Goal: Task Accomplishment & Management: Manage account settings

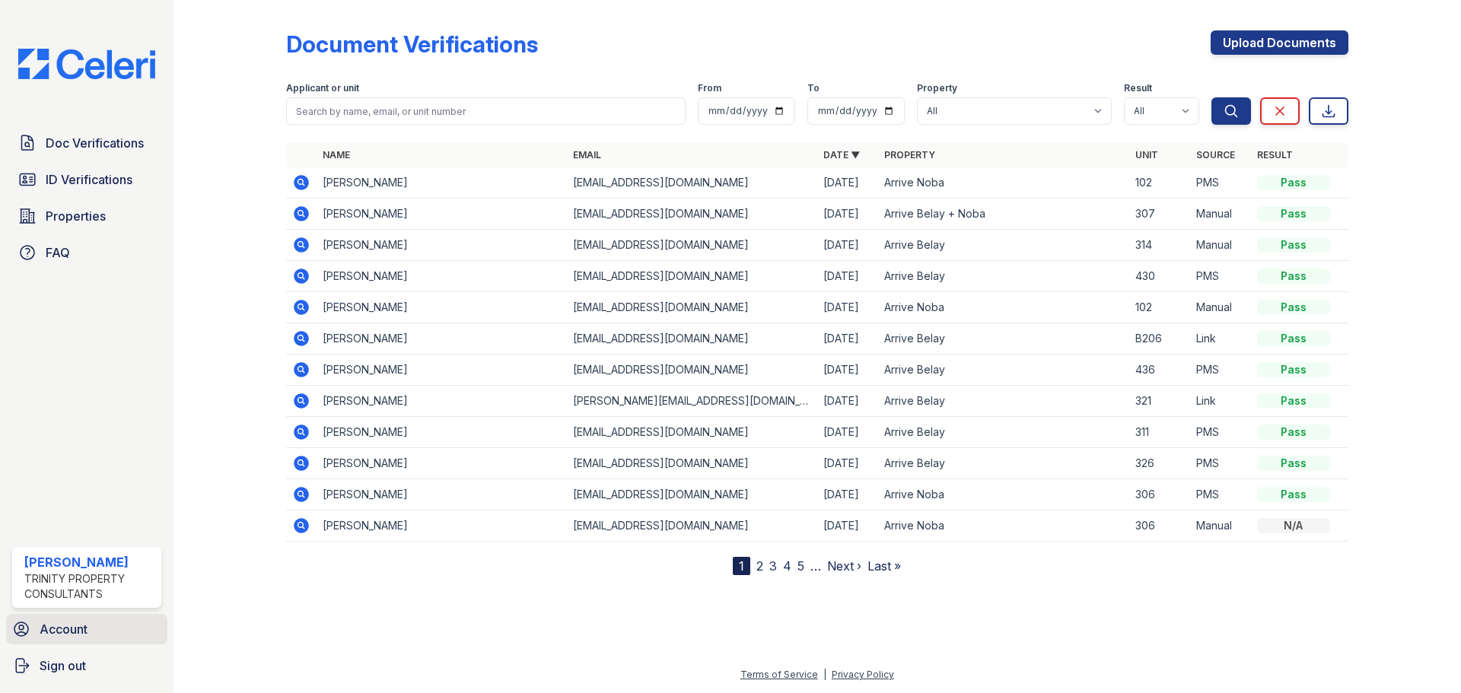
click at [99, 620] on link "Account" at bounding box center [86, 629] width 161 height 30
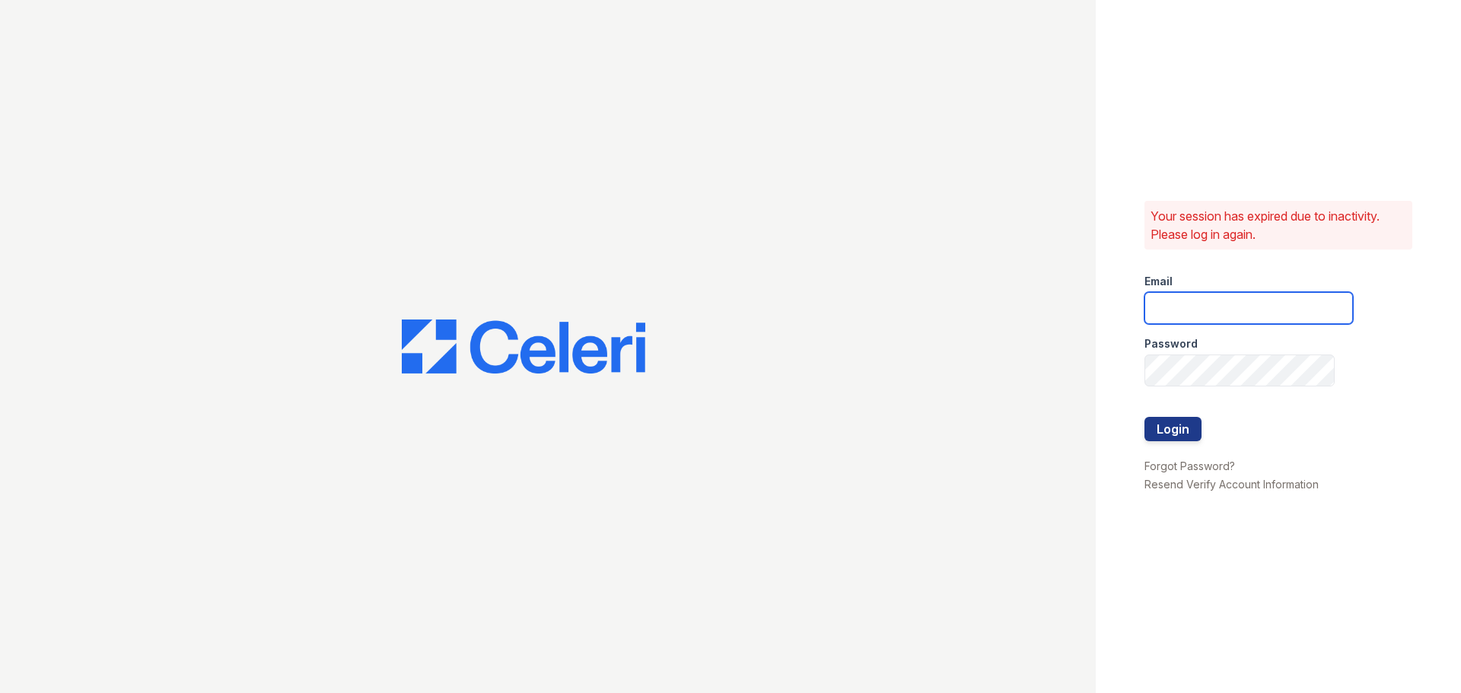
click at [1215, 296] on input "email" at bounding box center [1248, 308] width 208 height 32
click at [1201, 311] on input "email" at bounding box center [1248, 308] width 208 height 32
type input "cferguson@trinity-pm.com"
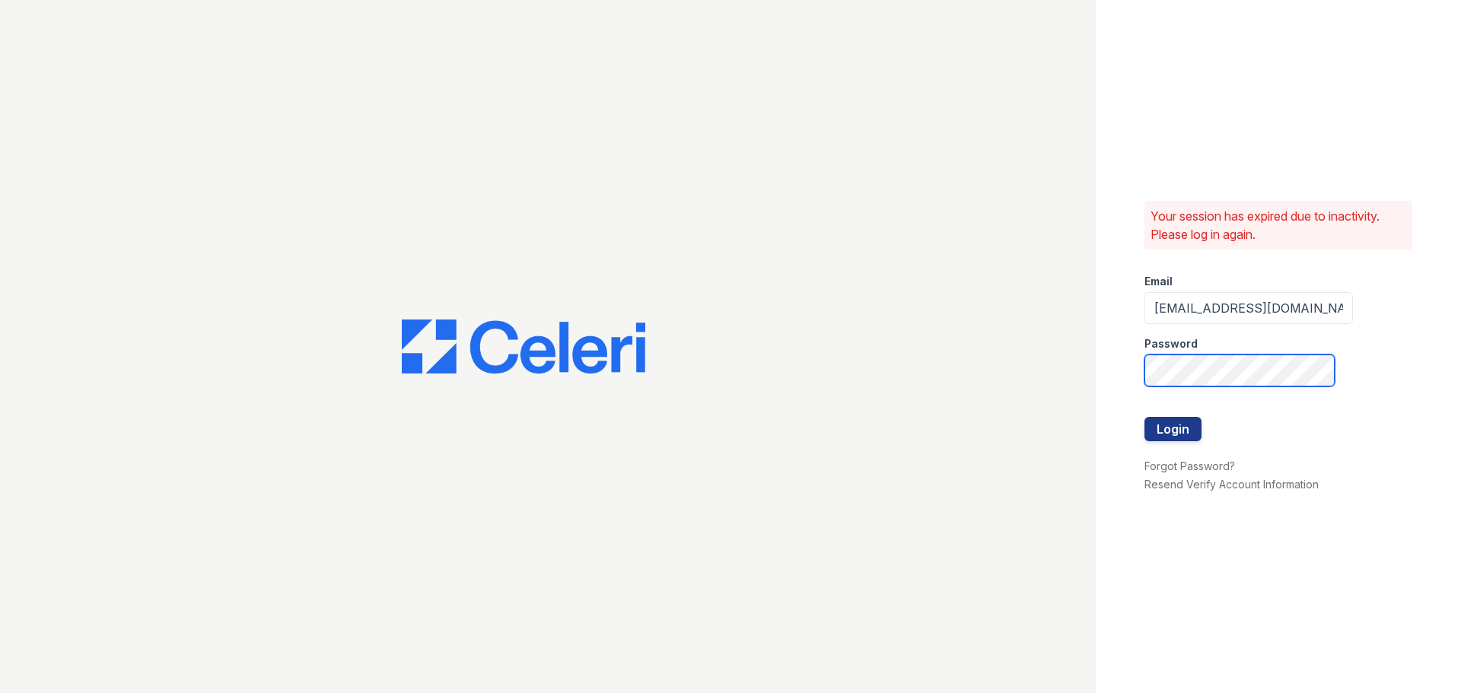
click at [1144, 417] on button "Login" at bounding box center [1172, 429] width 57 height 24
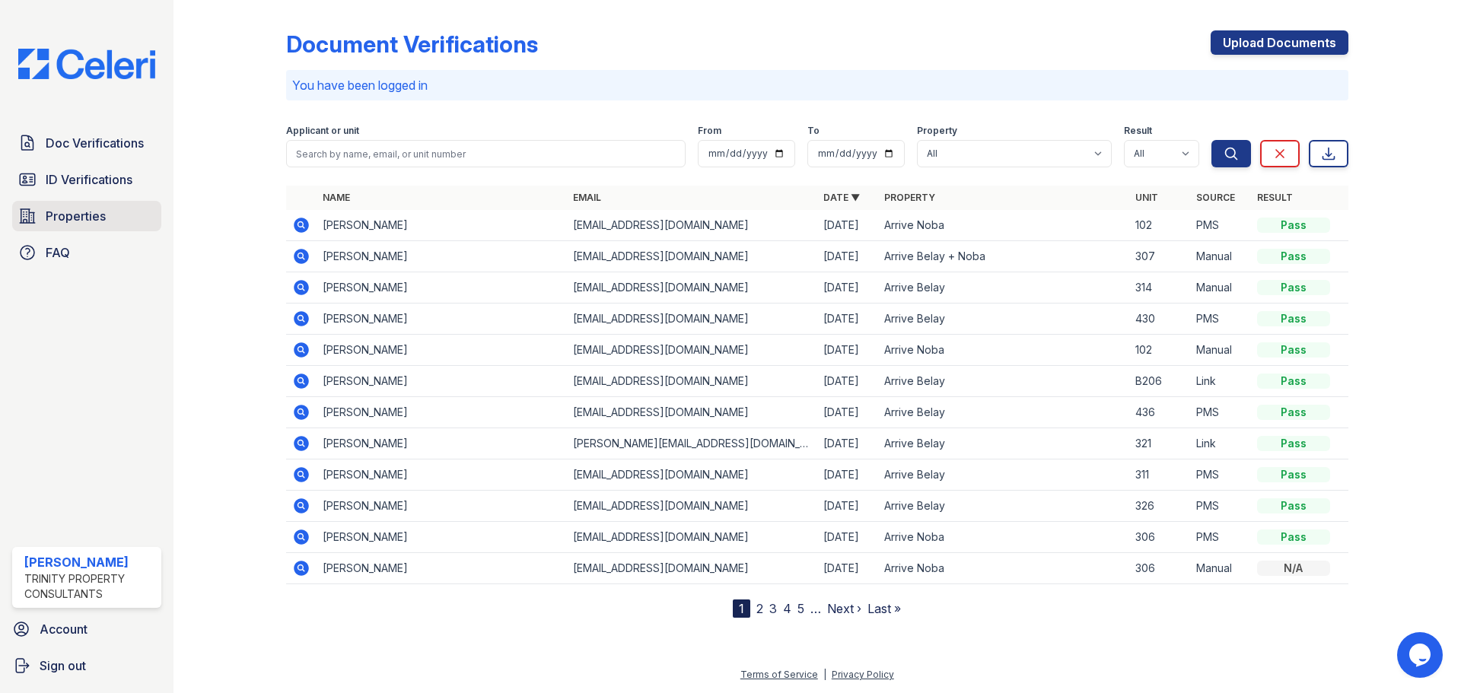
click at [91, 203] on link "Properties" at bounding box center [86, 216] width 149 height 30
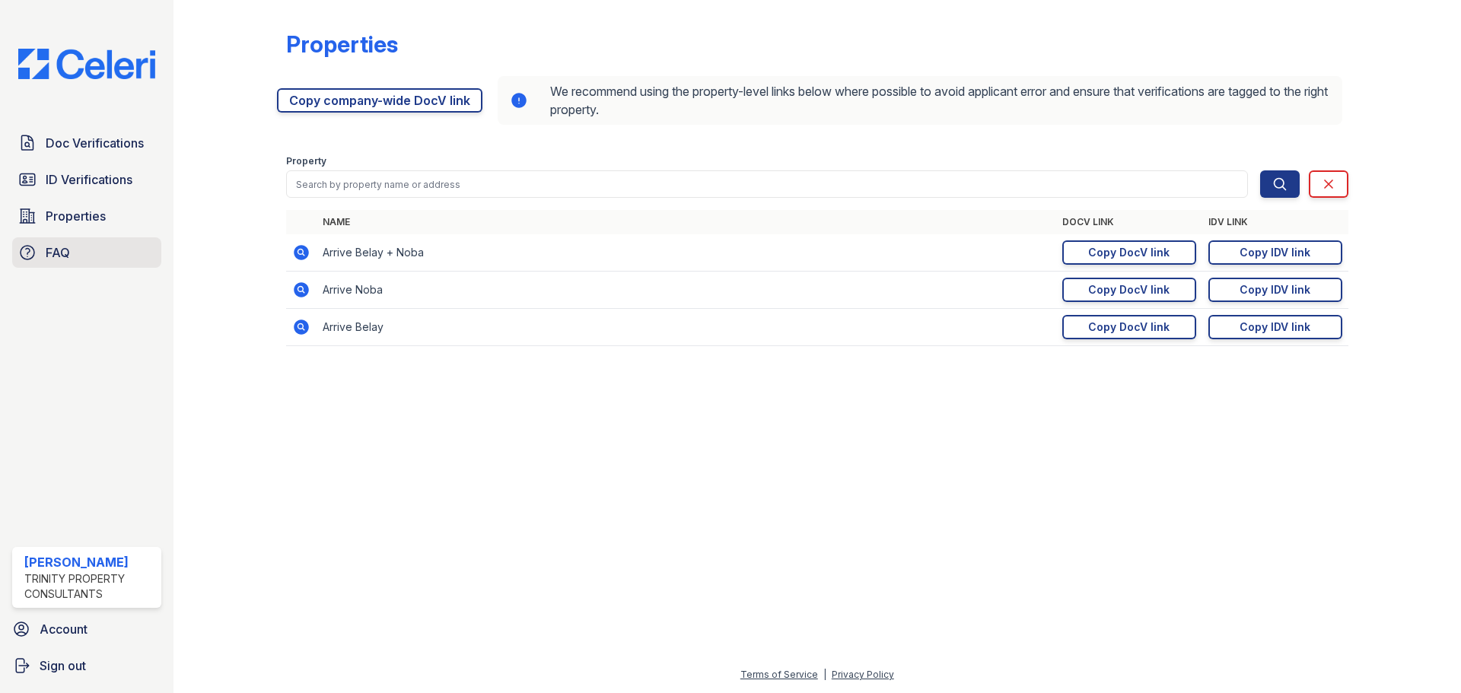
click at [96, 238] on link "FAQ" at bounding box center [86, 252] width 149 height 30
click at [84, 148] on span "Doc Verifications" at bounding box center [95, 143] width 98 height 18
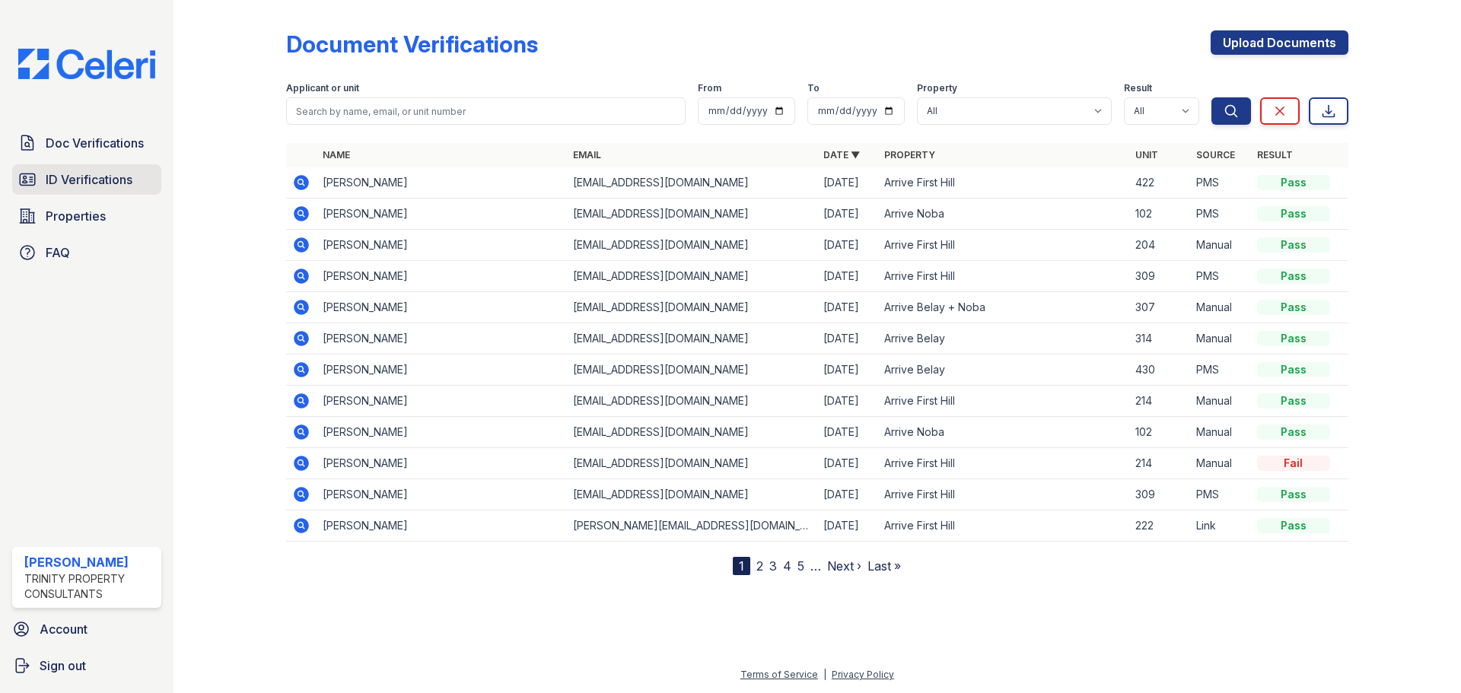
click at [115, 175] on span "ID Verifications" at bounding box center [89, 179] width 87 height 18
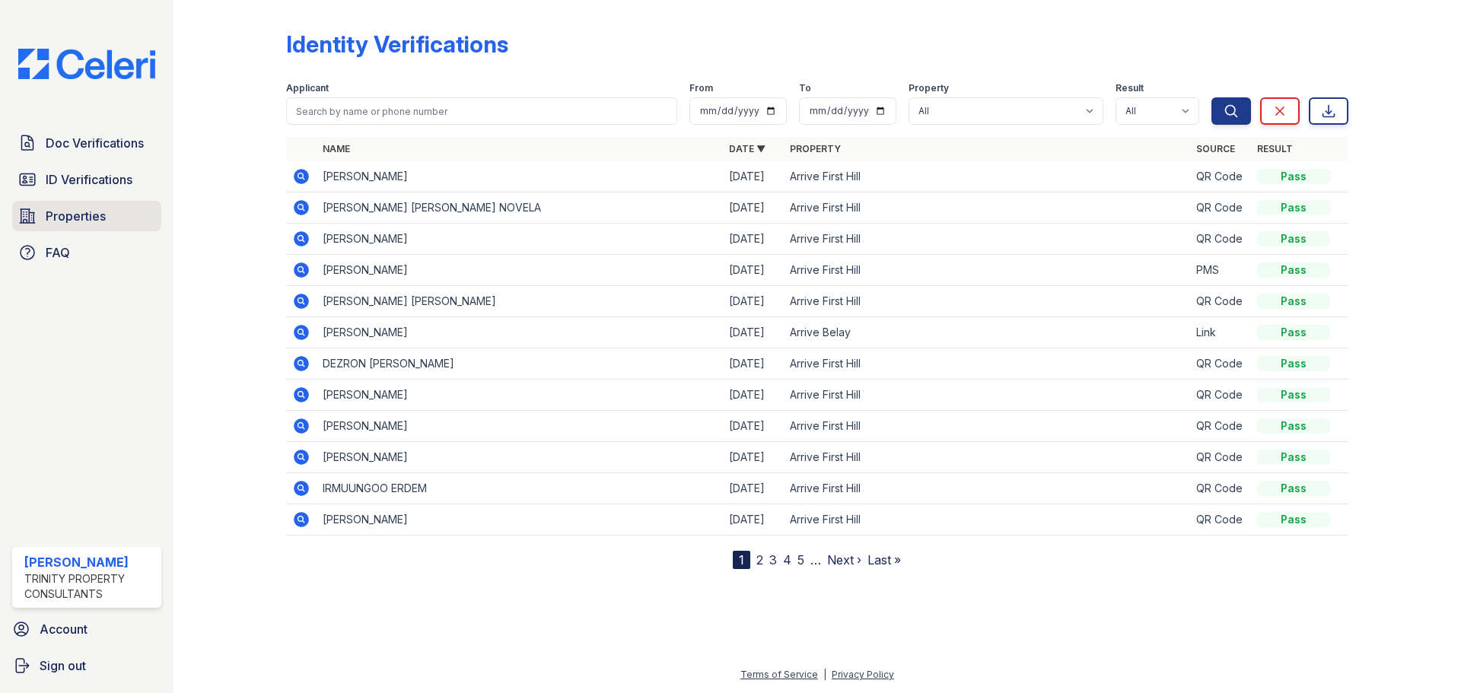
click at [79, 227] on link "Properties" at bounding box center [86, 216] width 149 height 30
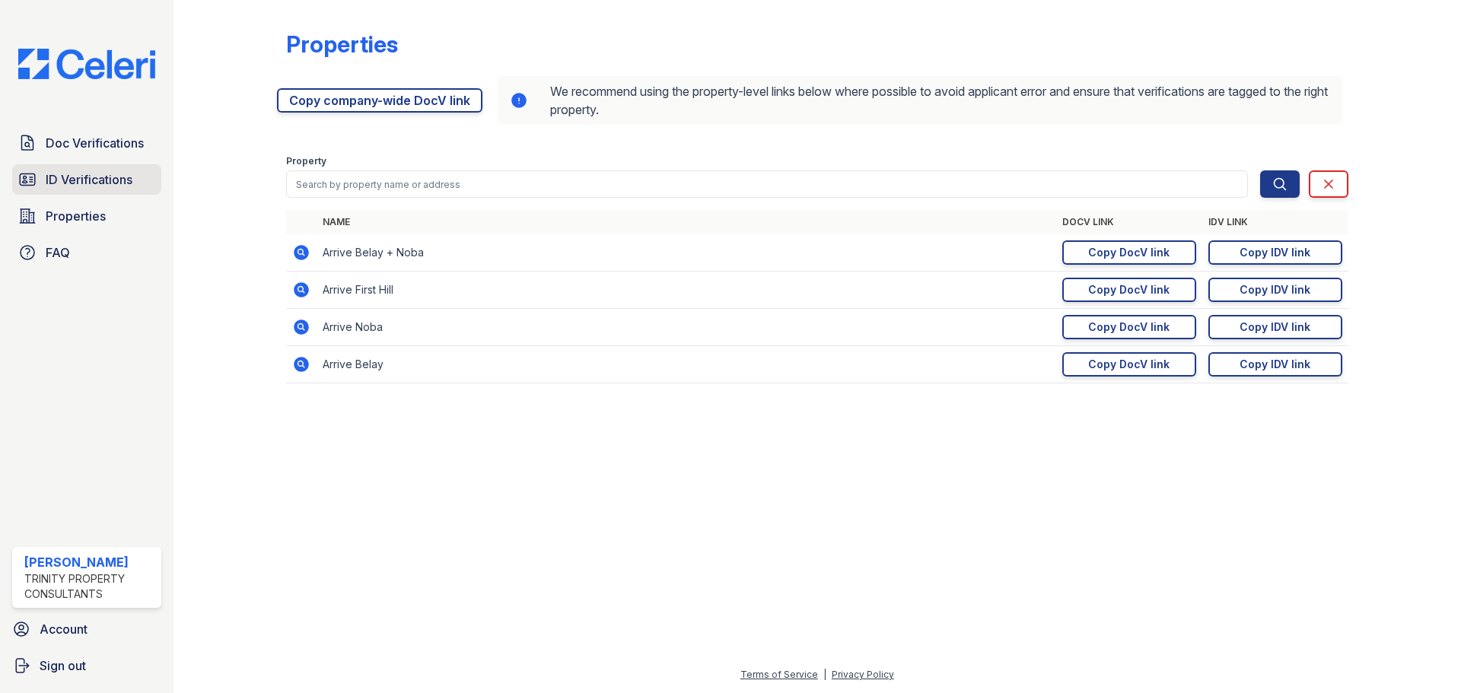
click at [81, 180] on span "ID Verifications" at bounding box center [89, 179] width 87 height 18
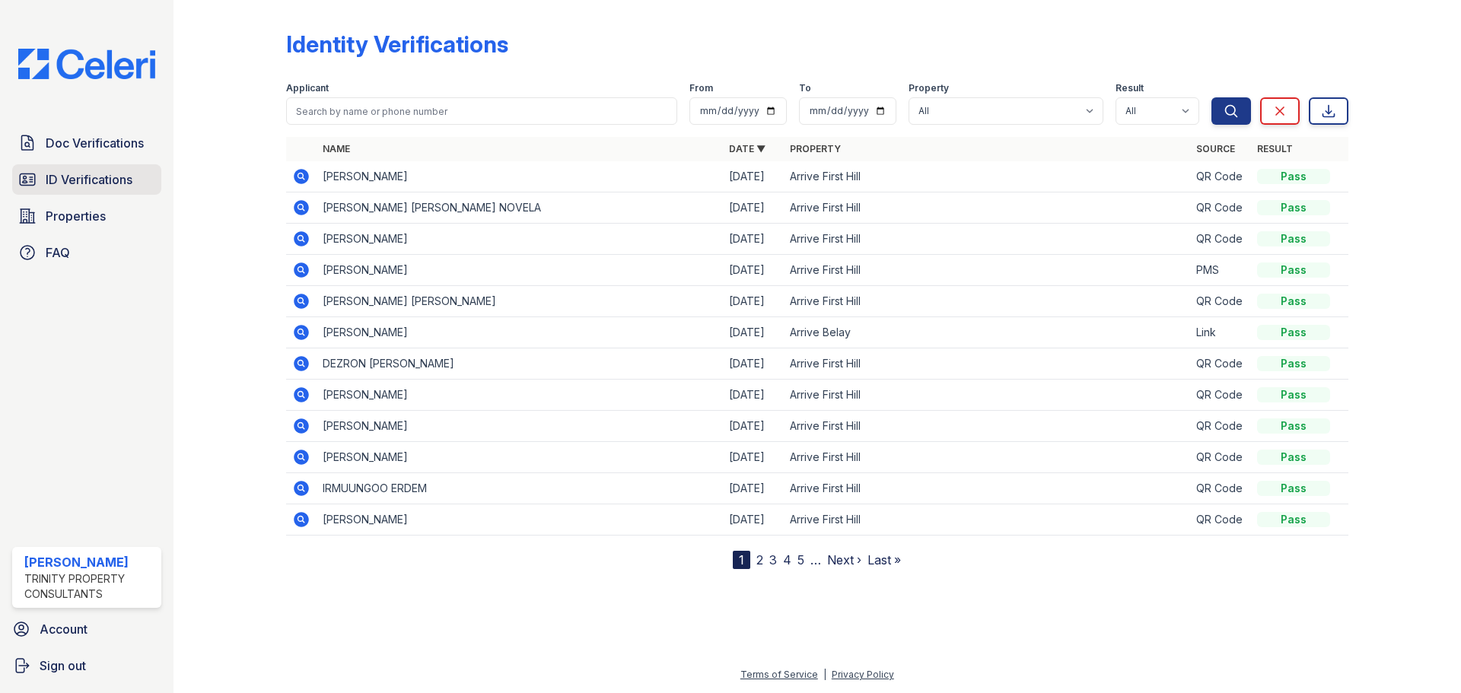
click at [92, 169] on link "ID Verifications" at bounding box center [86, 179] width 149 height 30
click at [305, 240] on icon at bounding box center [301, 238] width 15 height 15
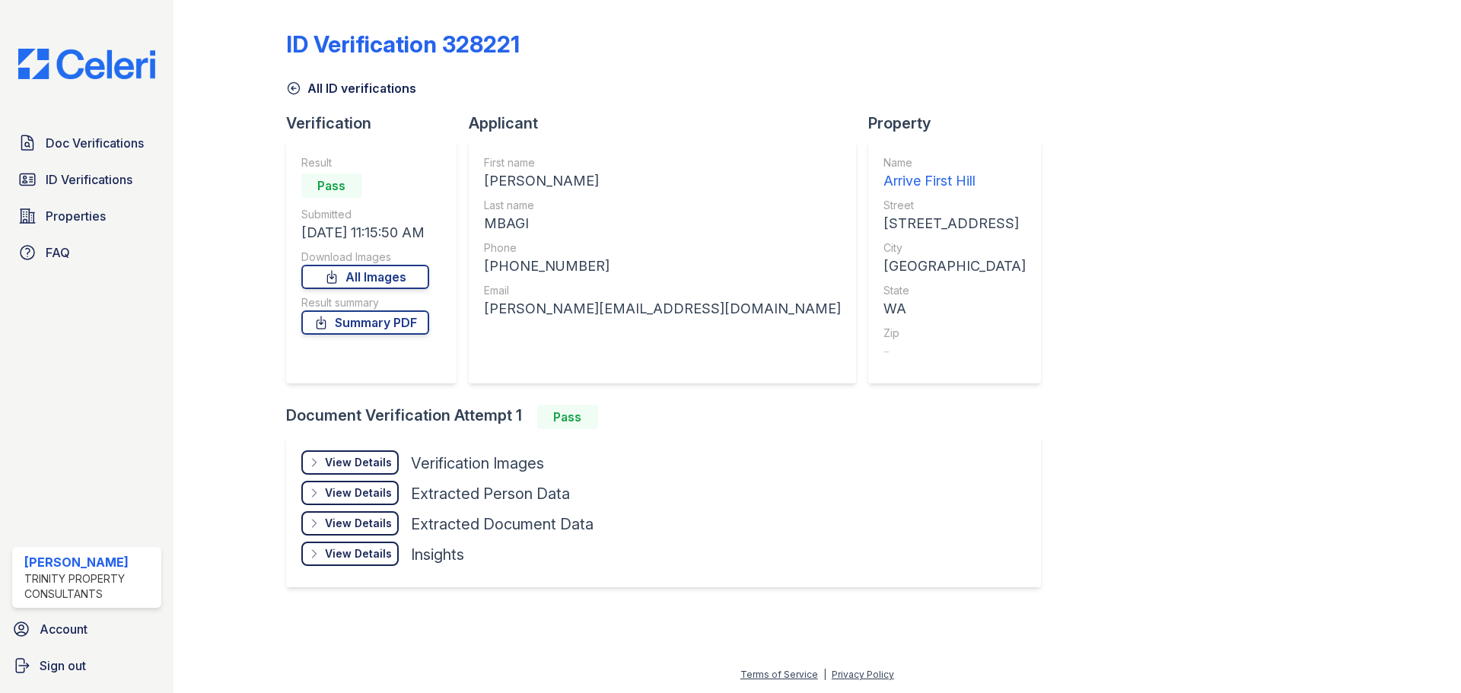
click at [352, 456] on div "View Details" at bounding box center [358, 462] width 67 height 15
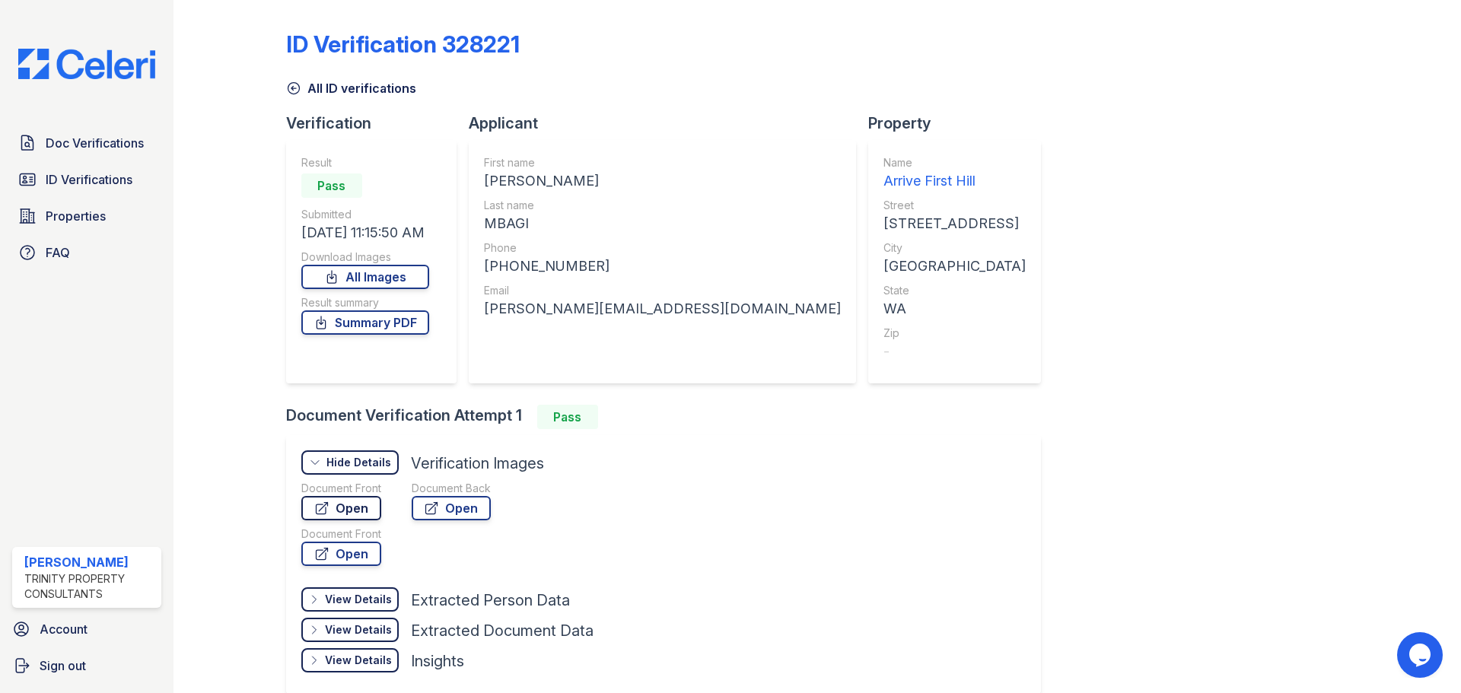
click at [358, 499] on link "Open" at bounding box center [341, 508] width 80 height 24
click at [340, 552] on link "Open" at bounding box center [341, 554] width 80 height 24
click at [111, 147] on span "Doc Verifications" at bounding box center [95, 143] width 98 height 18
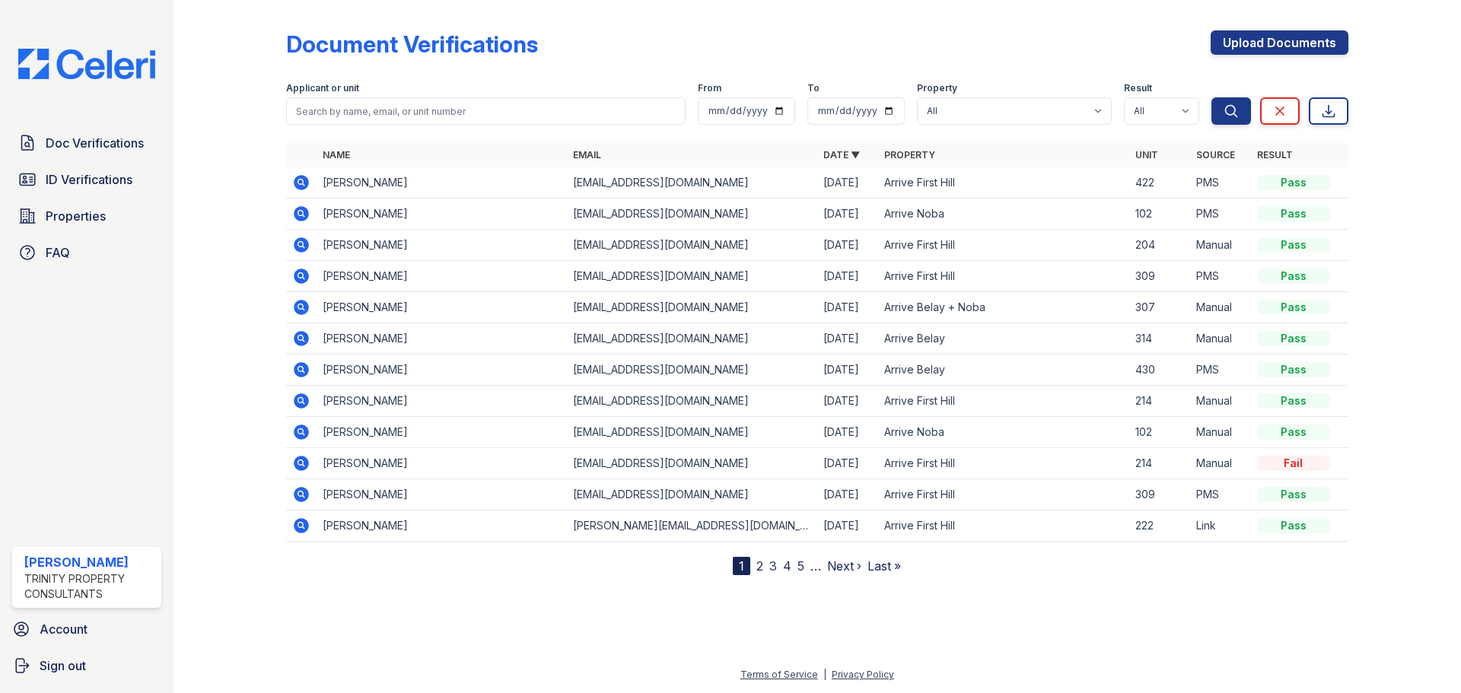
click at [307, 210] on icon at bounding box center [301, 213] width 15 height 15
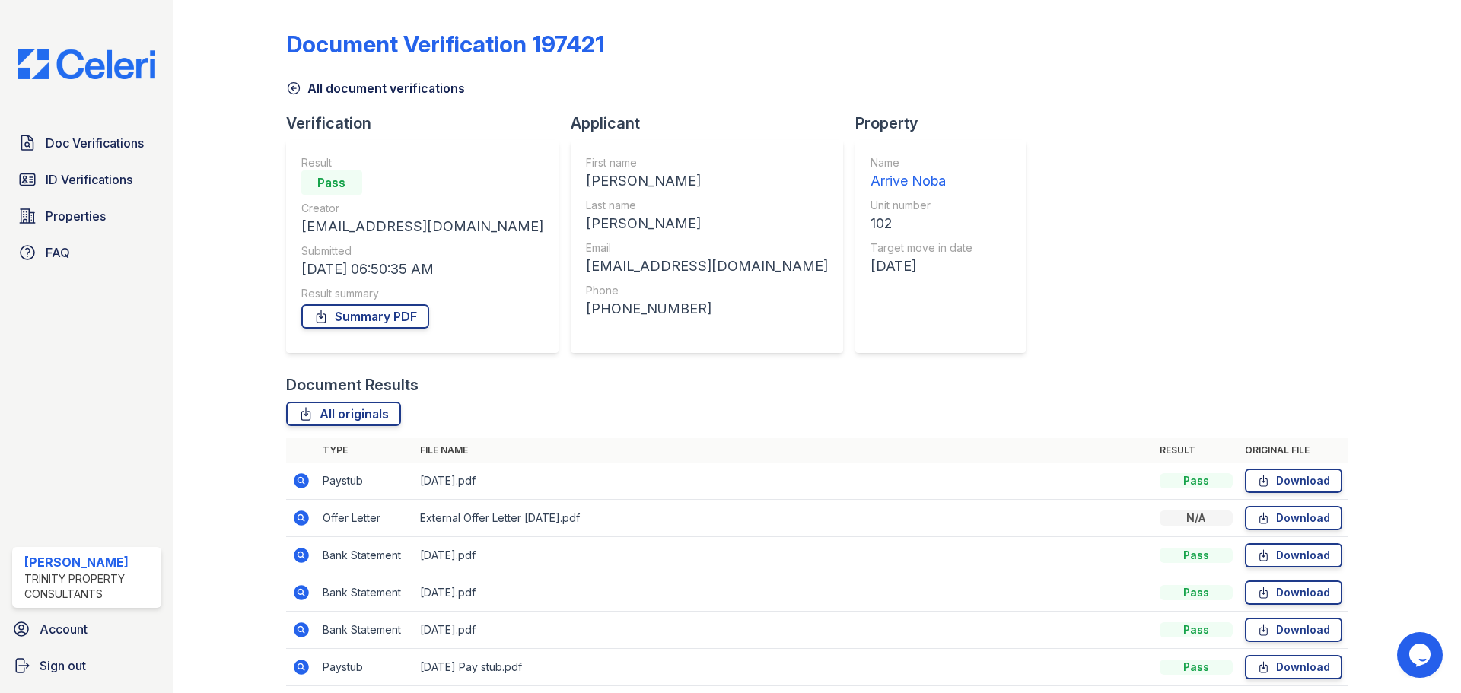
scroll to position [60, 0]
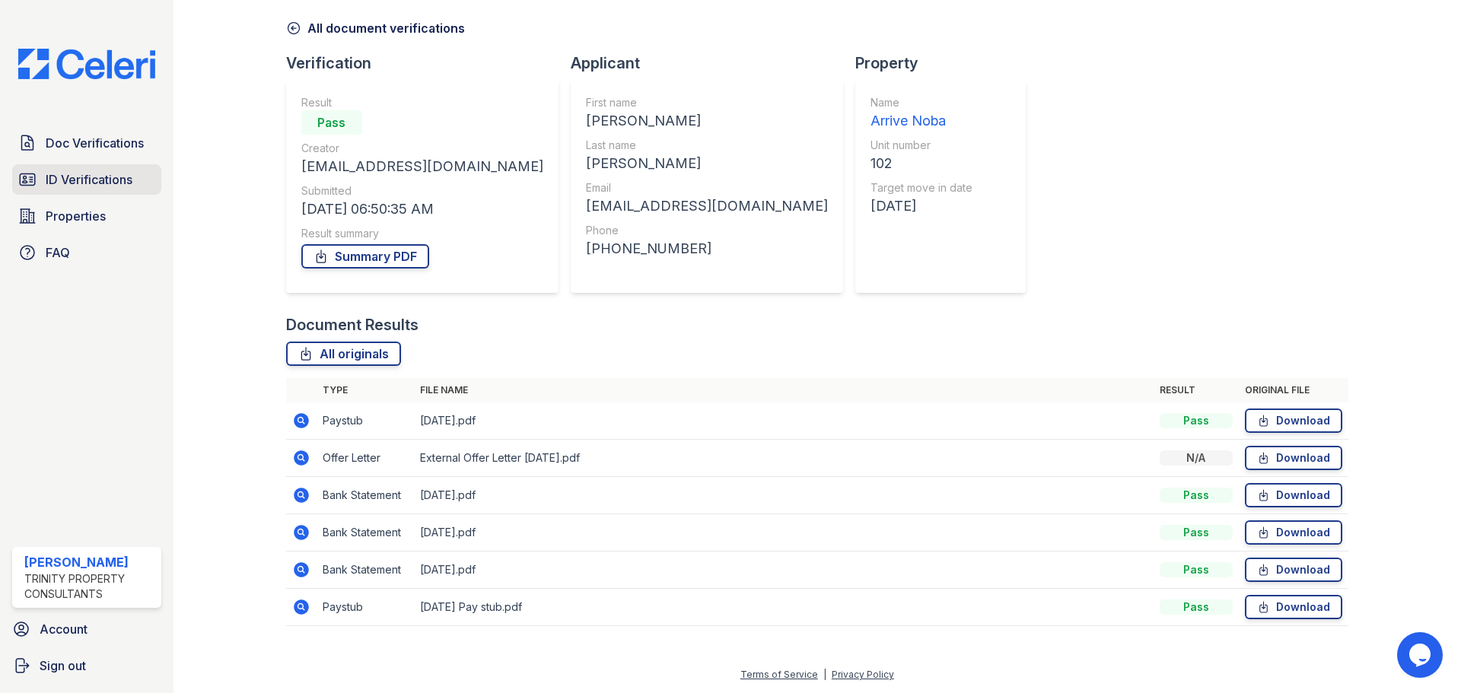
click at [93, 187] on span "ID Verifications" at bounding box center [89, 179] width 87 height 18
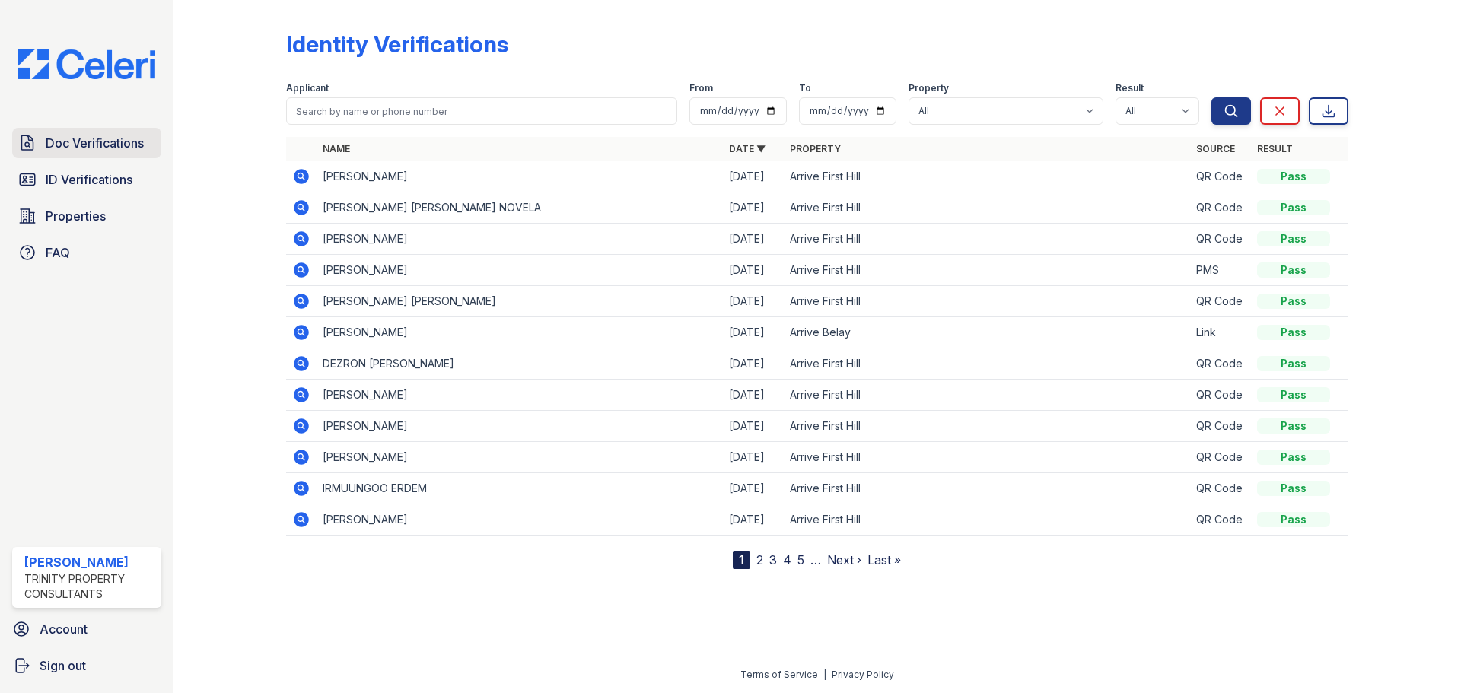
click at [115, 139] on span "Doc Verifications" at bounding box center [95, 143] width 98 height 18
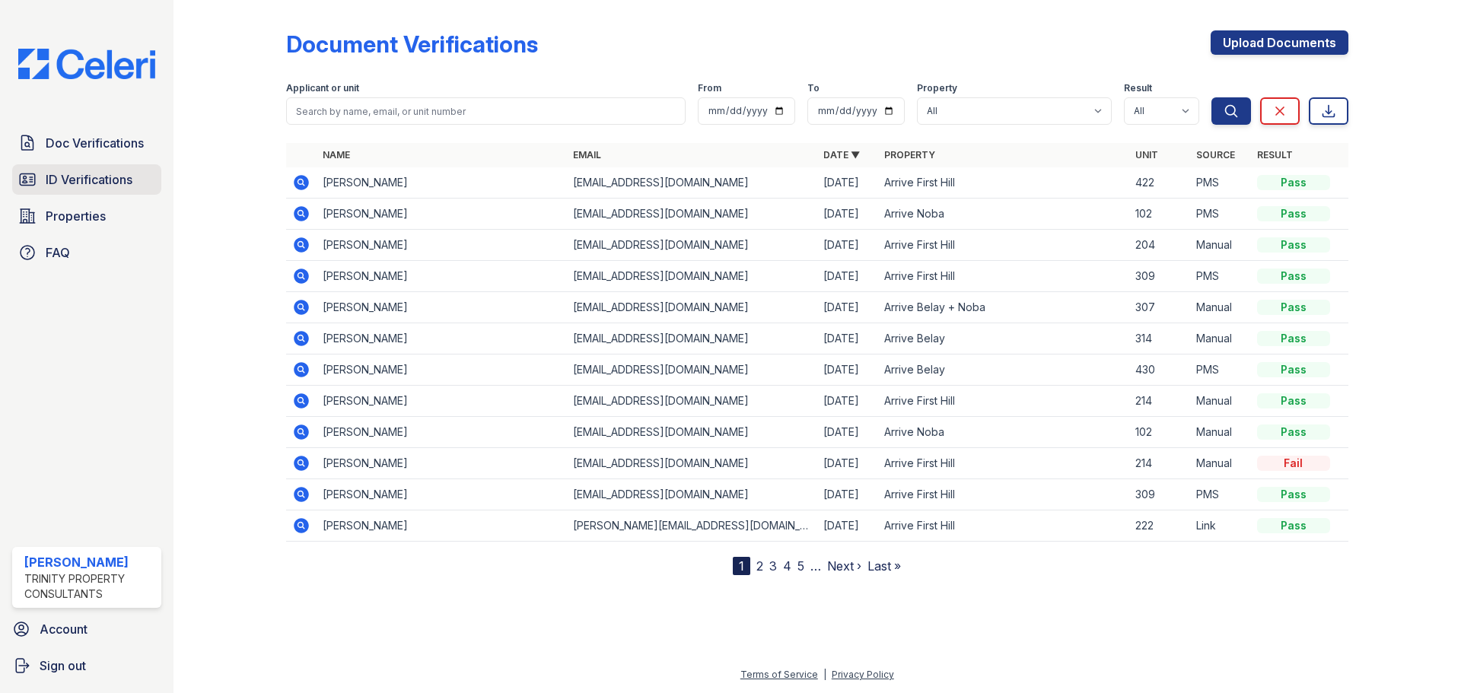
click at [62, 182] on span "ID Verifications" at bounding box center [89, 179] width 87 height 18
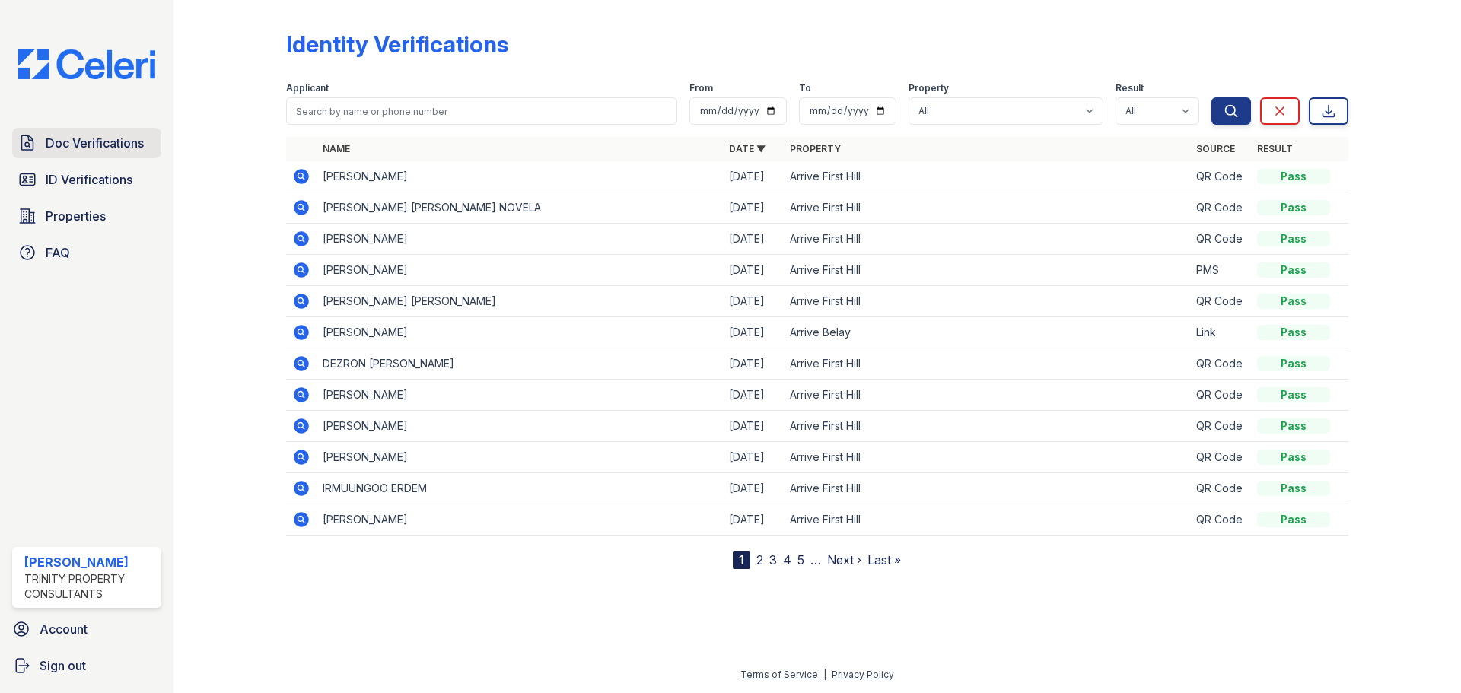
click at [106, 153] on link "Doc Verifications" at bounding box center [86, 143] width 149 height 30
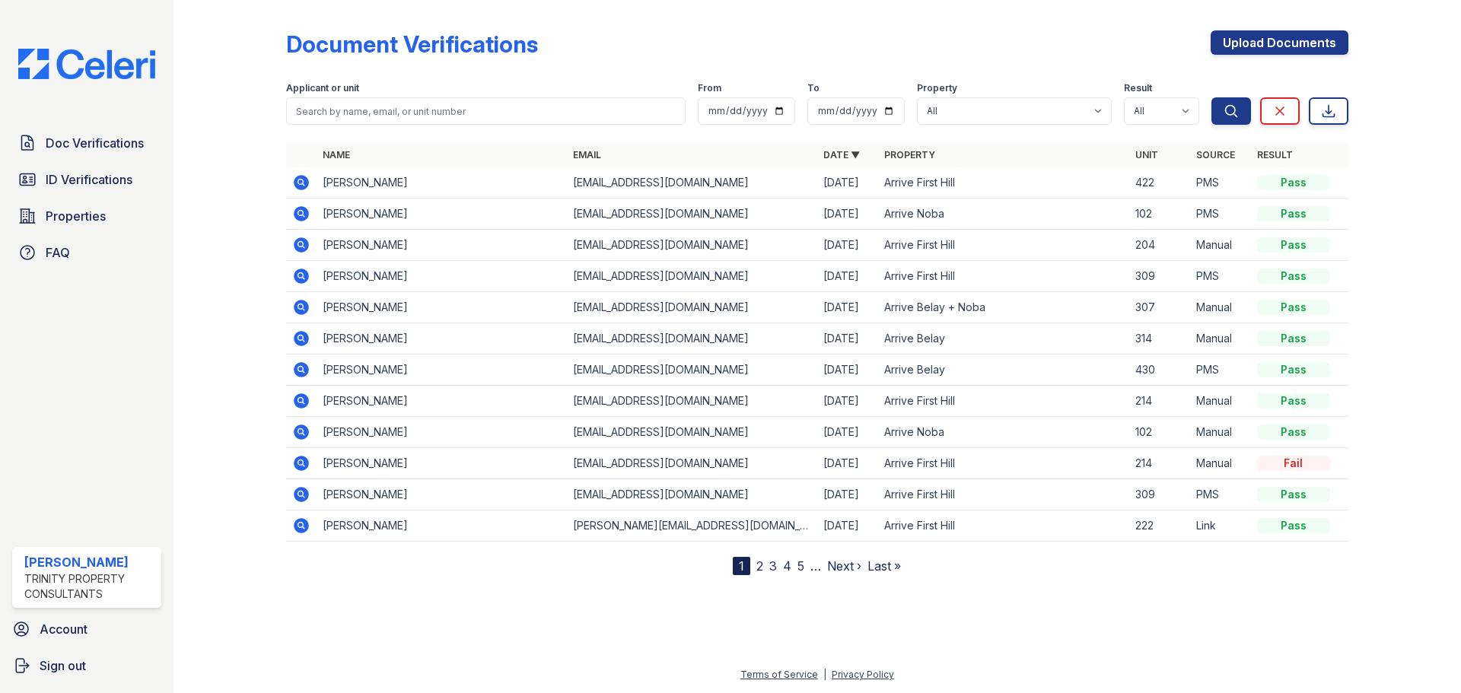
click at [305, 245] on icon at bounding box center [301, 244] width 15 height 15
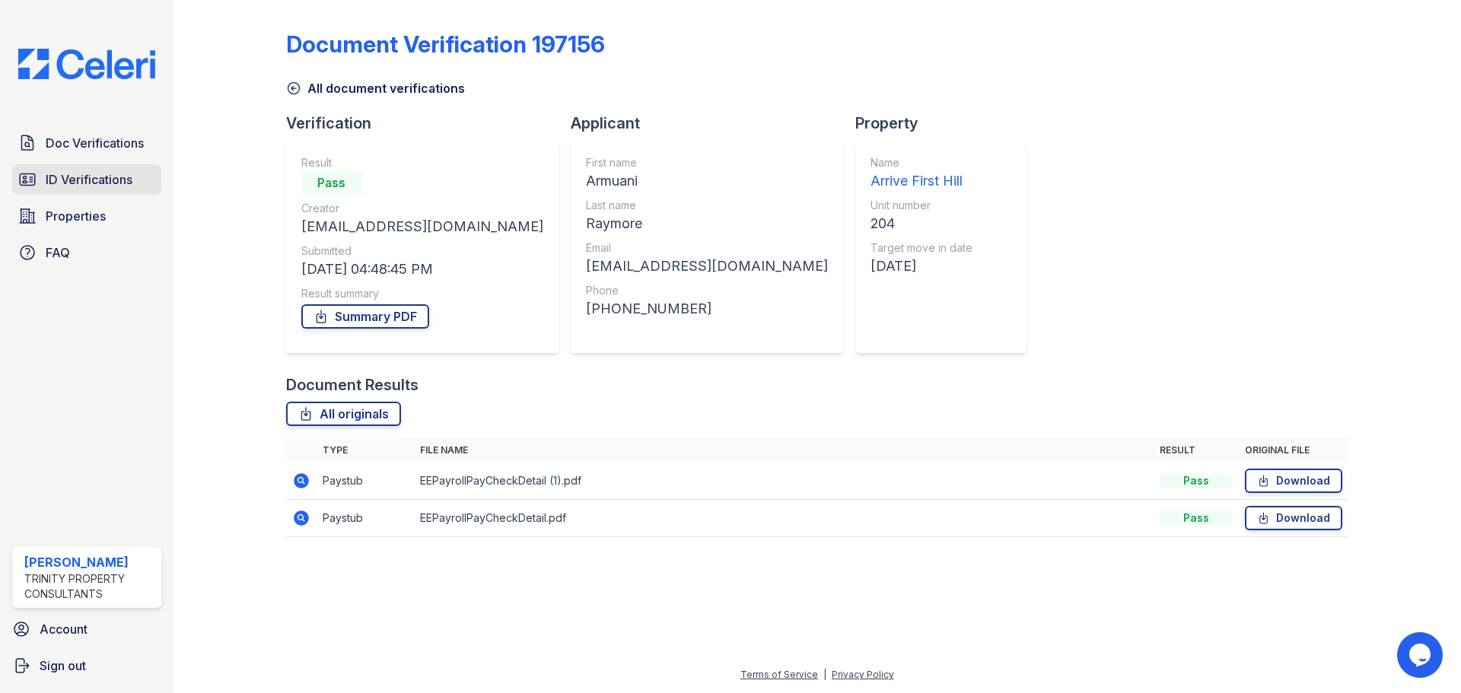
click at [86, 176] on span "ID Verifications" at bounding box center [89, 179] width 87 height 18
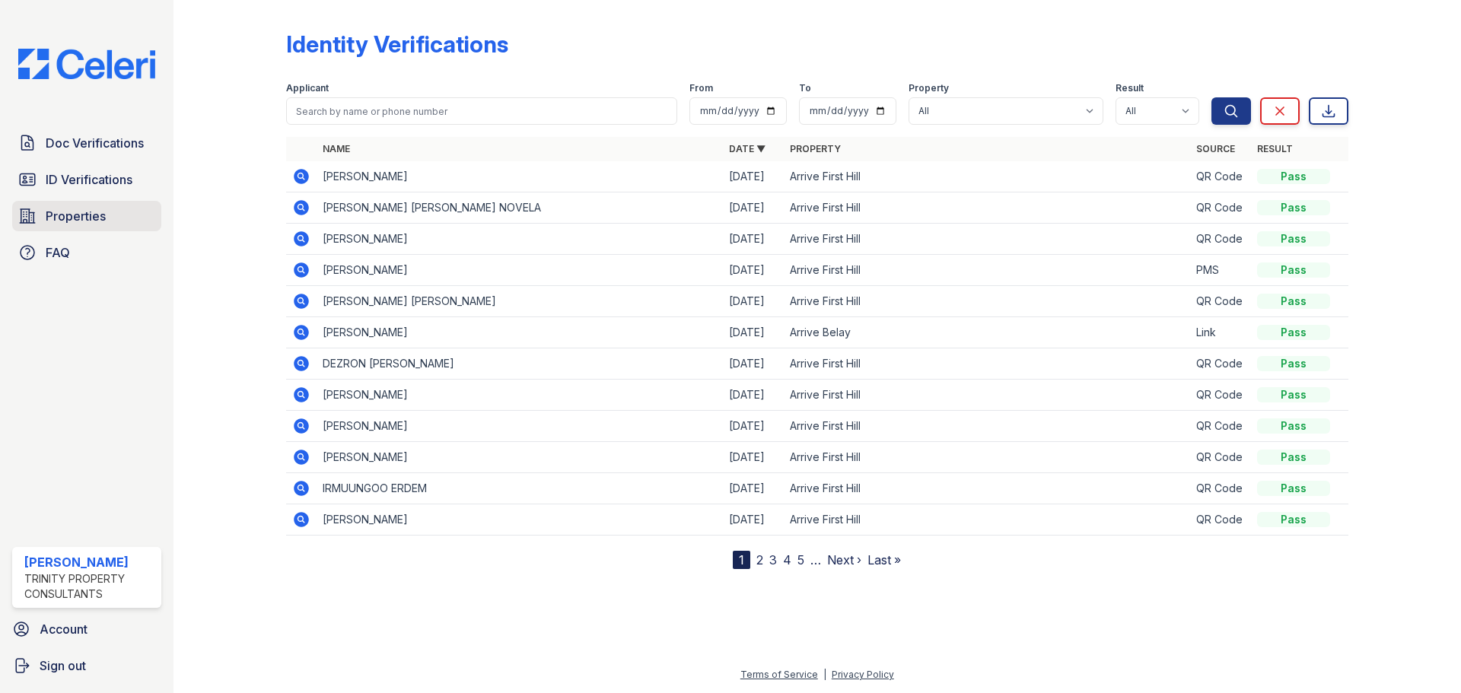
click at [91, 212] on span "Properties" at bounding box center [76, 216] width 60 height 18
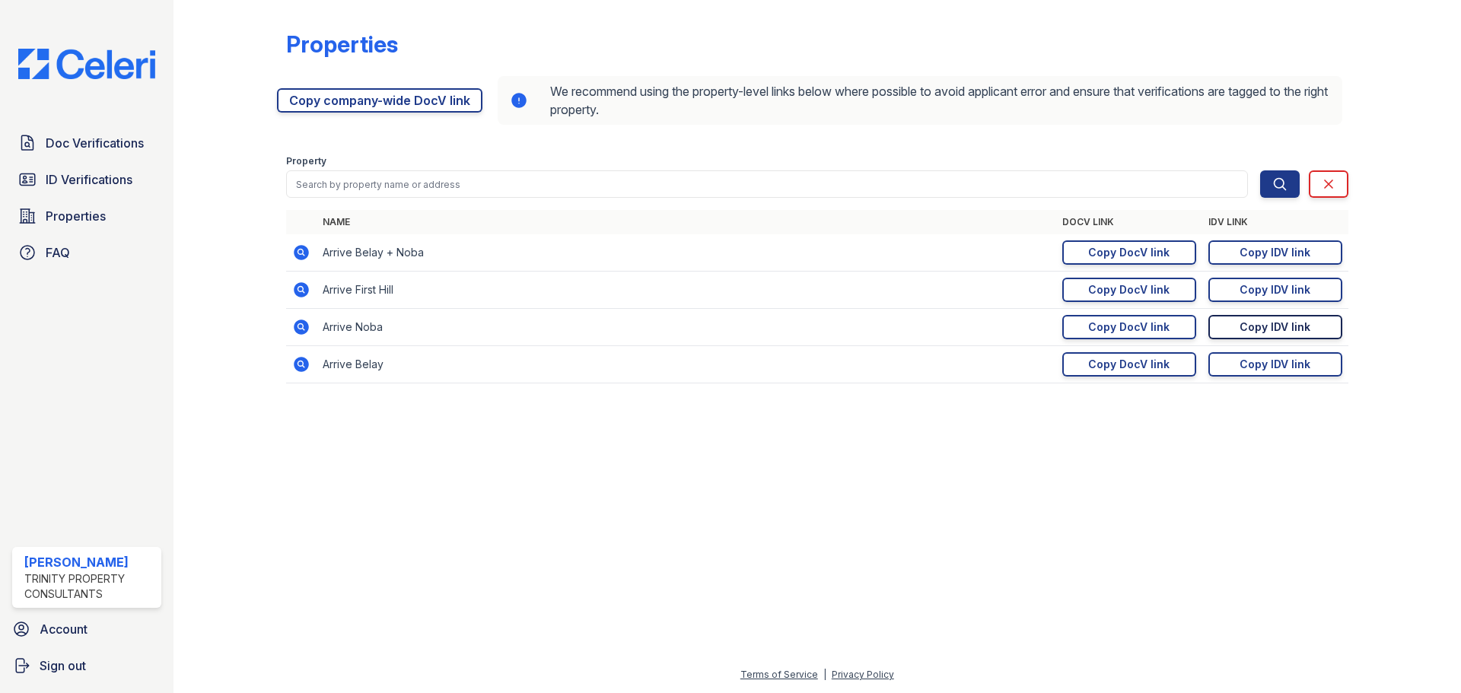
click at [1289, 329] on div "Copy IDV link" at bounding box center [1274, 327] width 71 height 15
click at [1259, 293] on div "Copy IDV link" at bounding box center [1274, 289] width 71 height 15
click at [86, 177] on span "ID Verifications" at bounding box center [89, 179] width 87 height 18
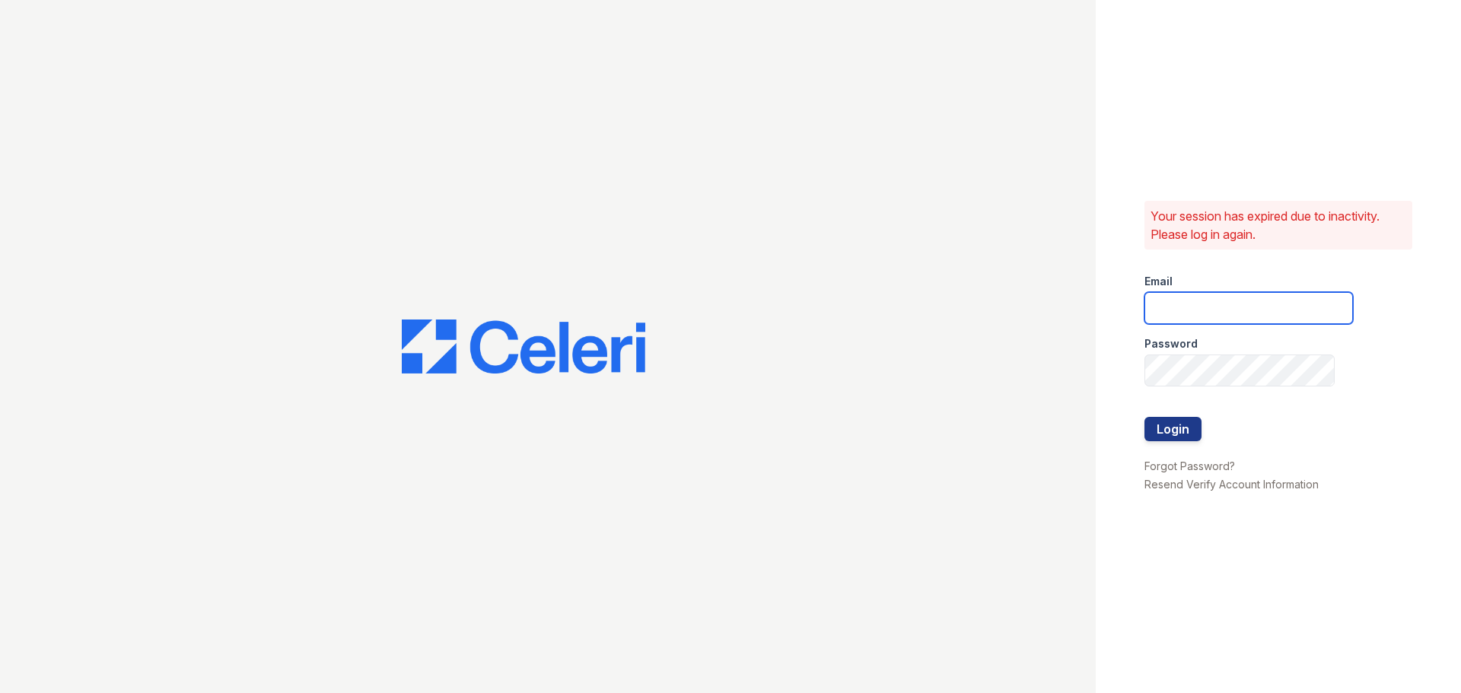
click at [1212, 306] on input "email" at bounding box center [1248, 308] width 208 height 32
type input "[EMAIL_ADDRESS][DOMAIN_NAME]"
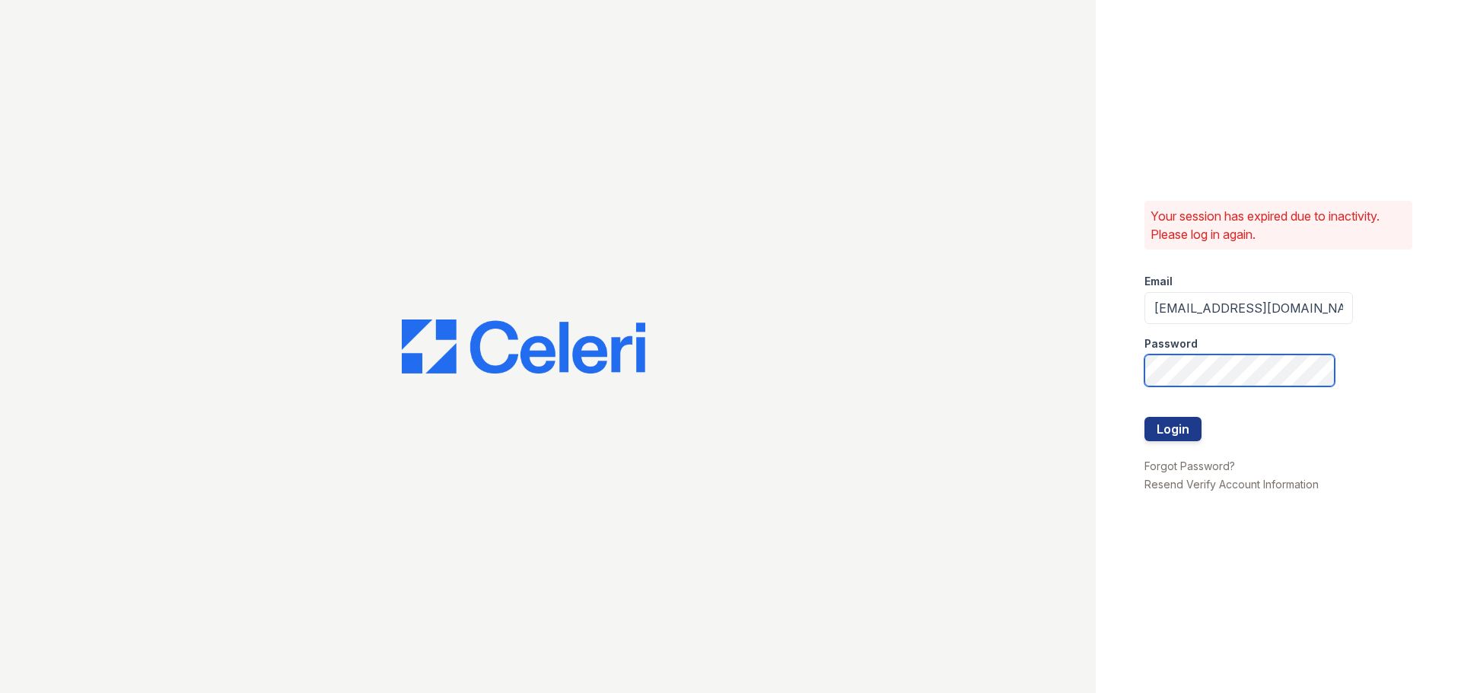
click at [1144, 417] on button "Login" at bounding box center [1172, 429] width 57 height 24
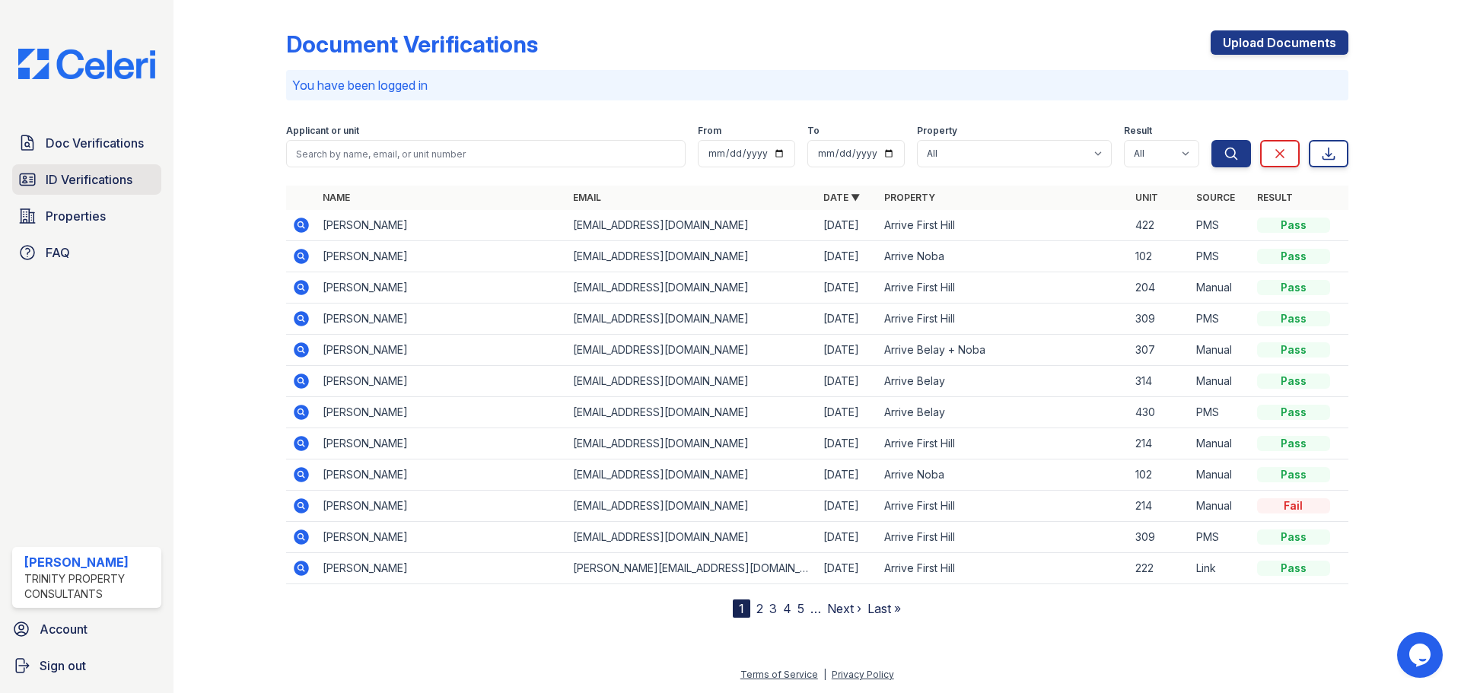
click at [114, 182] on span "ID Verifications" at bounding box center [89, 179] width 87 height 18
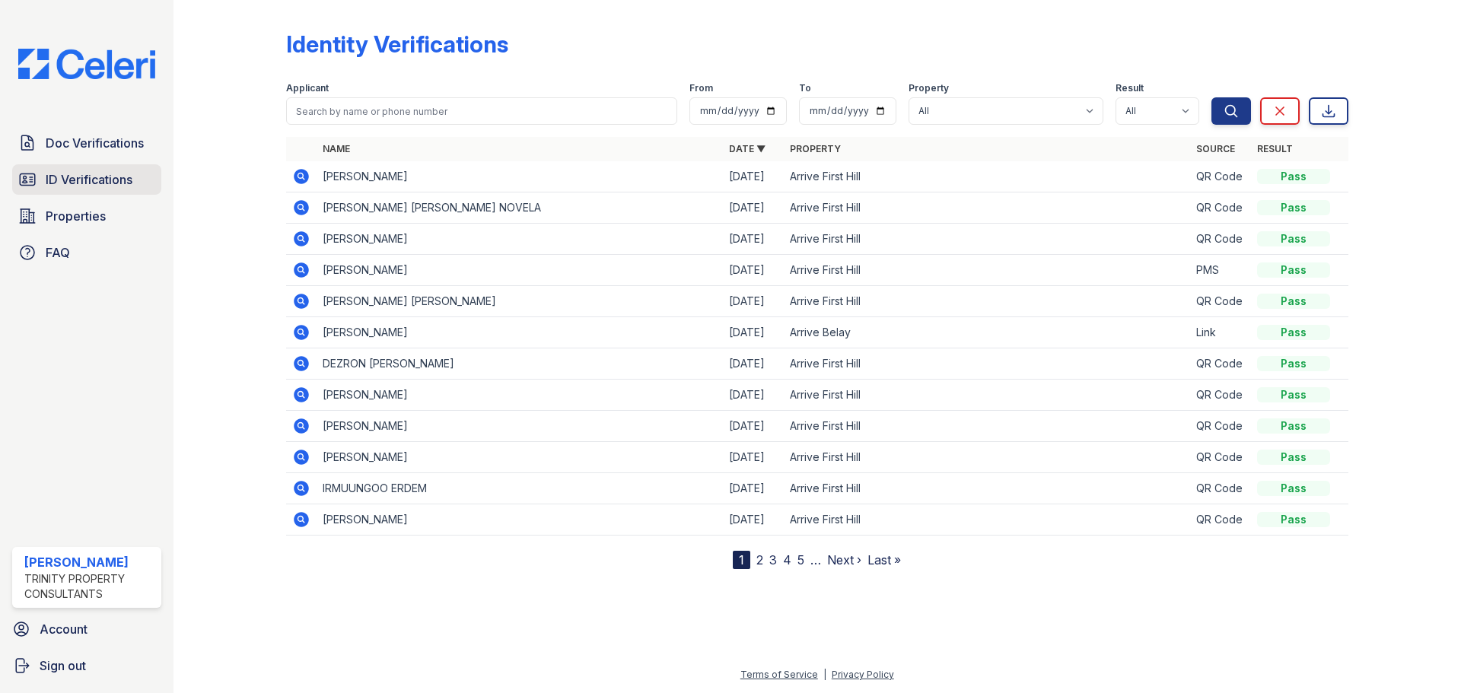
click at [91, 188] on span "ID Verifications" at bounding box center [89, 179] width 87 height 18
click at [96, 152] on span "Doc Verifications" at bounding box center [95, 143] width 98 height 18
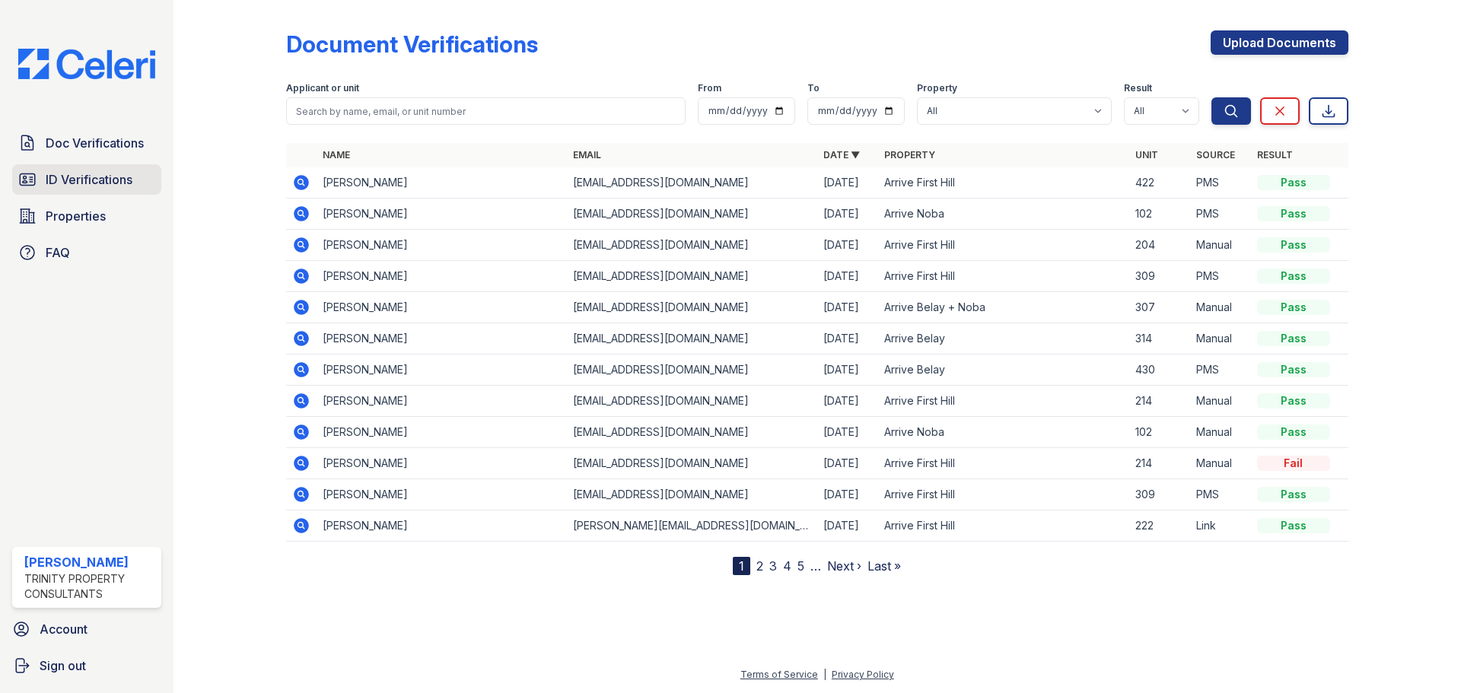
click at [94, 174] on span "ID Verifications" at bounding box center [89, 179] width 87 height 18
